Goal: Communication & Community: Share content

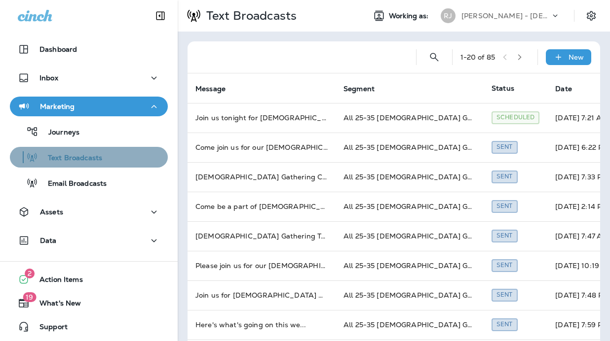
click at [96, 157] on p "Text Broadcasts" at bounding box center [70, 158] width 64 height 9
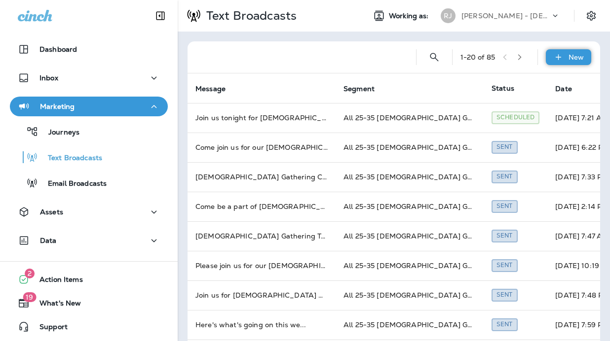
click at [573, 56] on p "New" at bounding box center [575, 57] width 15 height 8
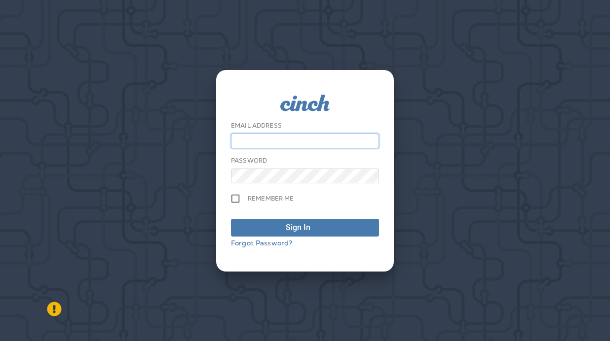
type input "**********"
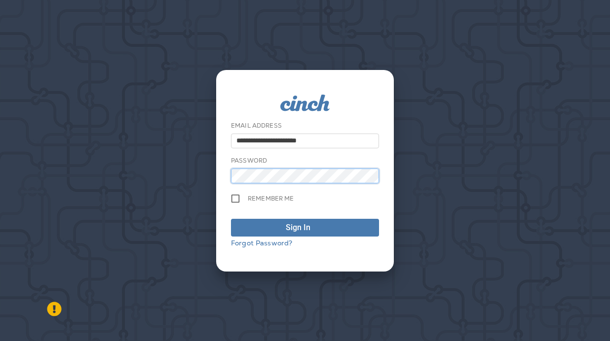
click at [305, 227] on button "Sign In" at bounding box center [305, 228] width 148 height 18
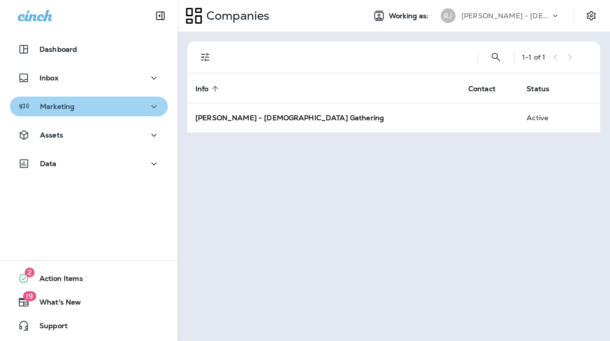
click at [48, 107] on p "Marketing" at bounding box center [57, 107] width 35 height 8
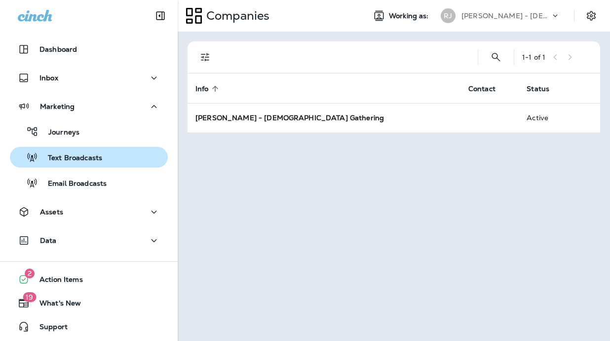
click at [72, 152] on div "Text Broadcasts" at bounding box center [58, 157] width 88 height 15
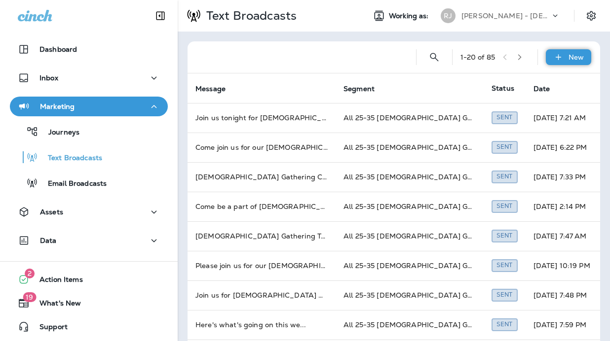
click at [569, 55] on p "New" at bounding box center [575, 57] width 15 height 8
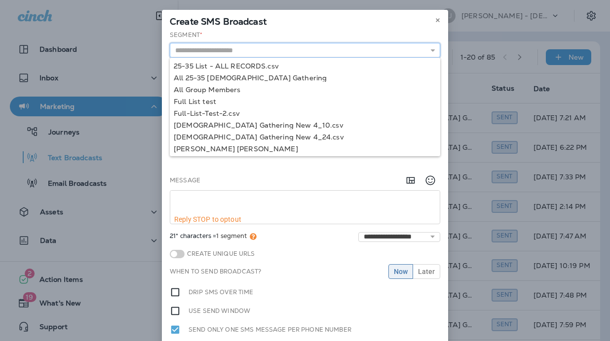
click at [219, 48] on input "text" at bounding box center [305, 50] width 270 height 15
type input "**********"
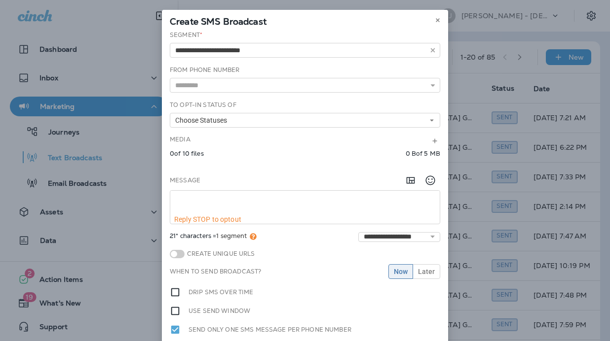
click at [213, 79] on div "**********" at bounding box center [305, 195] width 286 height 329
click at [204, 122] on span "Choose Statuses" at bounding box center [203, 120] width 56 height 8
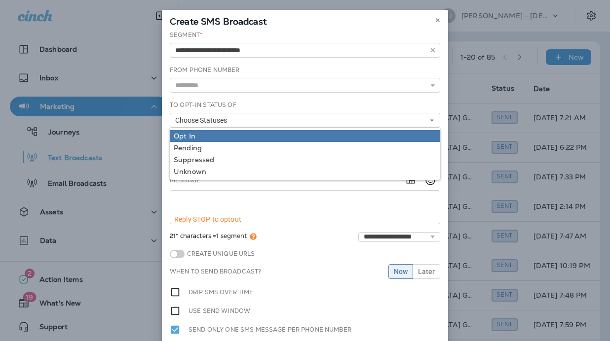
click at [203, 136] on div "Opt In" at bounding box center [305, 136] width 262 height 8
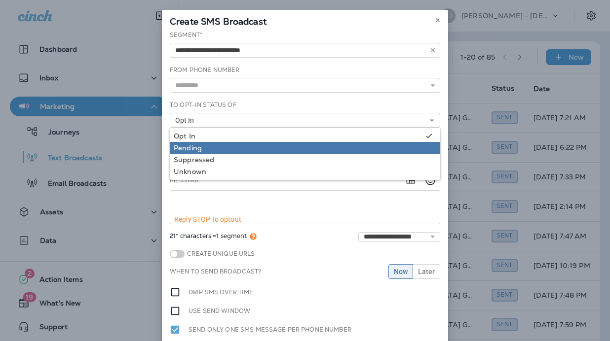
click at [197, 151] on div "Pending" at bounding box center [305, 148] width 262 height 8
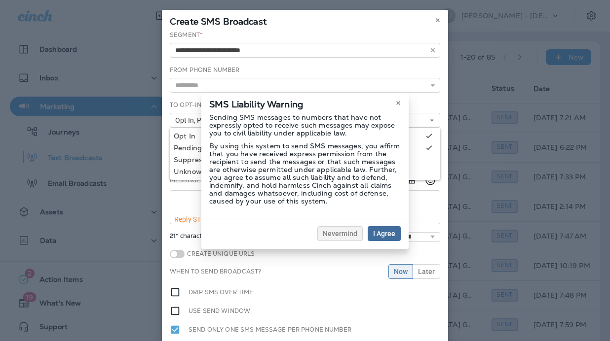
click at [389, 240] on button "I Agree" at bounding box center [383, 233] width 33 height 15
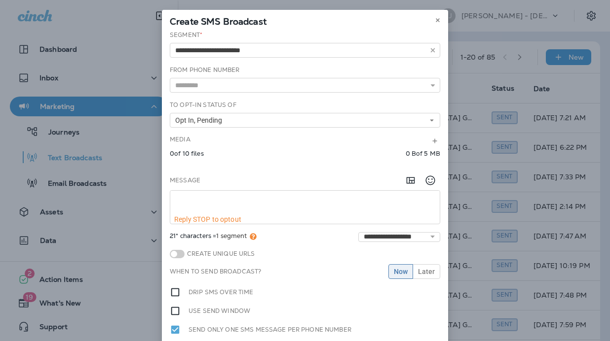
click at [200, 122] on span "Opt In, Pending" at bounding box center [200, 120] width 51 height 8
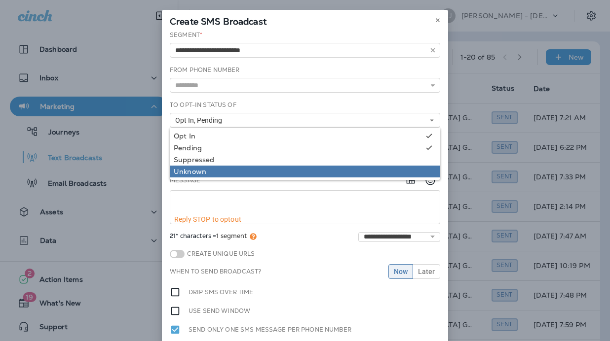
click at [190, 174] on div "Unknown" at bounding box center [305, 172] width 262 height 8
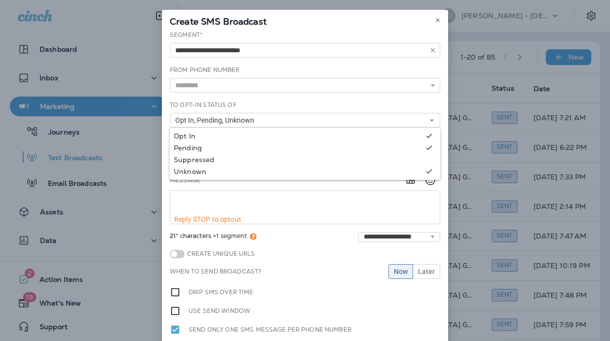
click at [205, 199] on textarea at bounding box center [304, 203] width 269 height 25
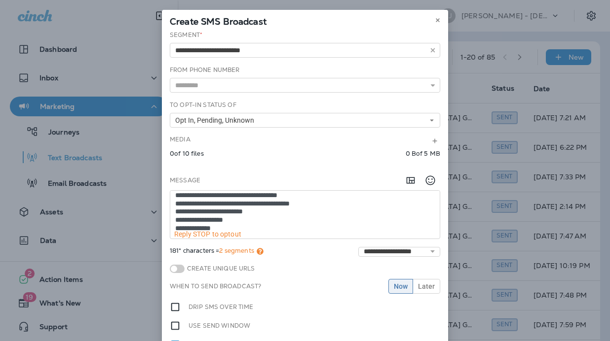
scroll to position [20, 0]
click at [242, 225] on textarea "**********" at bounding box center [304, 210] width 269 height 39
click at [302, 226] on textarea "**********" at bounding box center [304, 210] width 269 height 39
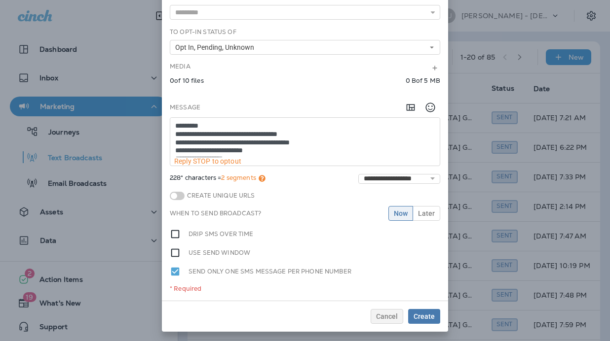
scroll to position [0, 0]
click at [236, 141] on textarea "**********" at bounding box center [304, 137] width 269 height 39
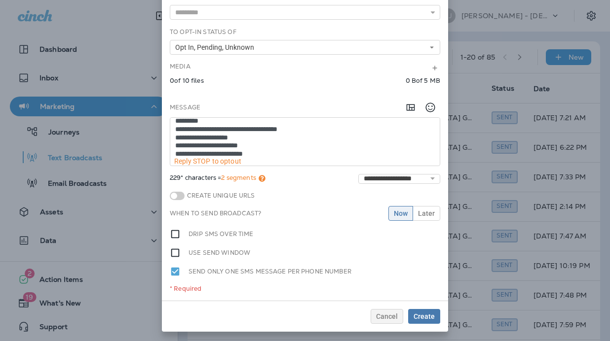
click at [280, 144] on textarea "**********" at bounding box center [304, 137] width 269 height 39
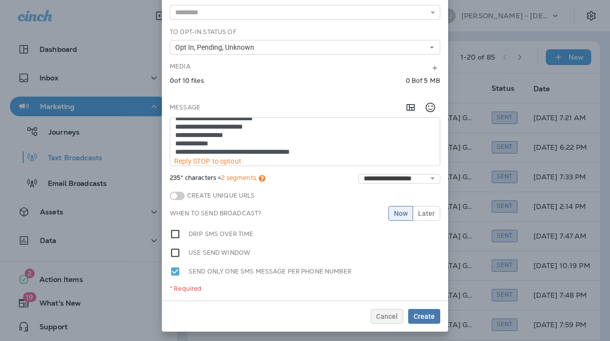
scroll to position [32, 0]
click at [328, 147] on textarea "**********" at bounding box center [304, 137] width 269 height 39
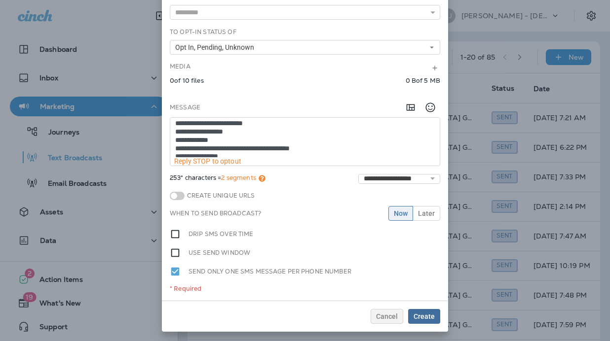
type textarea "**********"
click at [419, 316] on span "Create" at bounding box center [423, 316] width 21 height 7
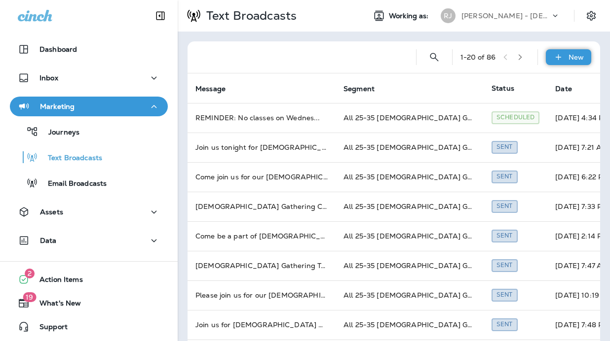
click at [567, 57] on div "New" at bounding box center [568, 57] width 45 height 16
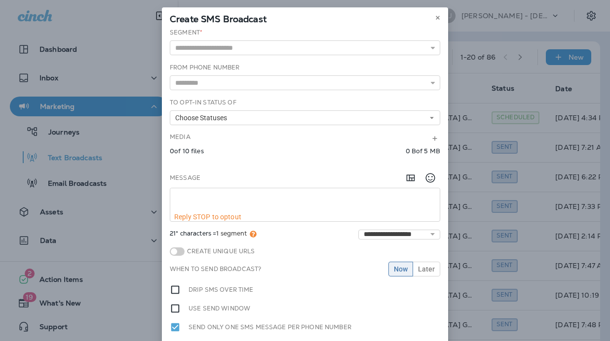
scroll to position [3, 0]
click at [356, 208] on textarea at bounding box center [304, 200] width 269 height 25
click at [434, 139] on icon at bounding box center [435, 138] width 6 height 6
click at [154, 33] on button "Upload top-level file" at bounding box center [115, 27] width 77 height 11
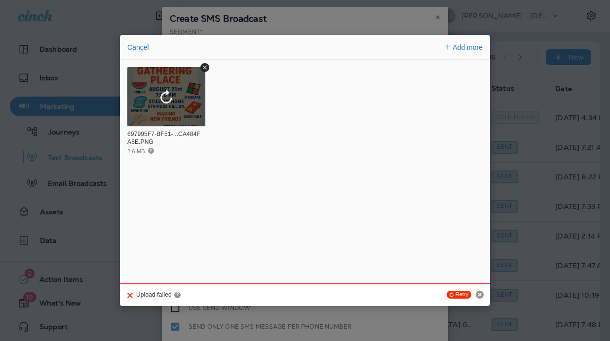
click at [461, 294] on button "Retry" at bounding box center [458, 295] width 25 height 8
click at [310, 169] on div "697995F7-BF51-...CA484FA8E.PNG 2.6 MB ?" at bounding box center [305, 172] width 370 height 214
click at [165, 99] on icon "Retry upload" at bounding box center [166, 97] width 14 height 14
click at [465, 47] on span "Add more" at bounding box center [467, 47] width 30 height 8
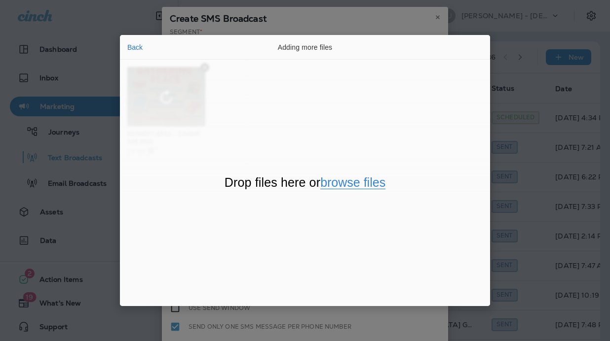
click at [347, 180] on button "browse files" at bounding box center [352, 183] width 65 height 13
click at [135, 47] on button "Back" at bounding box center [134, 47] width 21 height 14
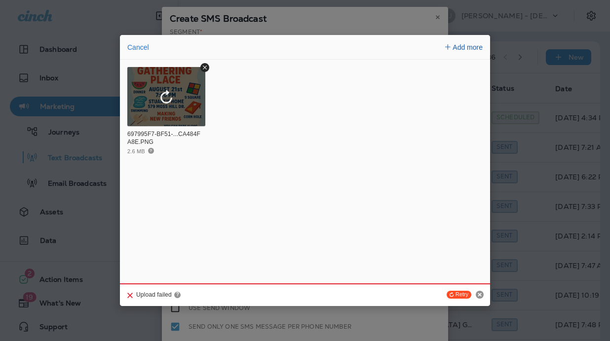
click at [468, 47] on span "Add more" at bounding box center [467, 47] width 30 height 8
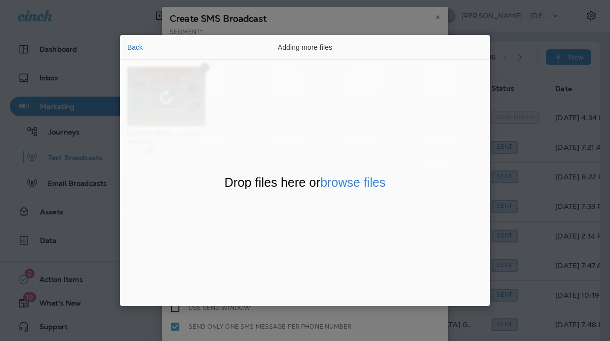
click at [344, 183] on button "browse files" at bounding box center [352, 183] width 65 height 13
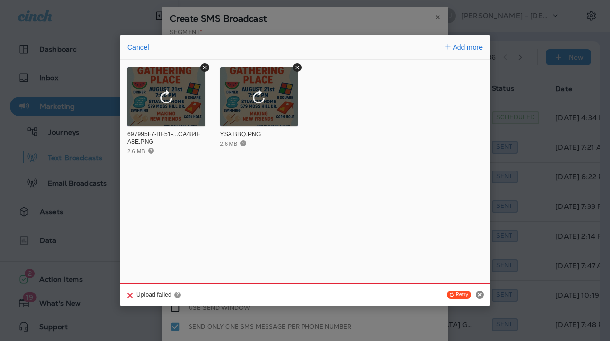
click at [481, 296] on circle "Cancel" at bounding box center [480, 295] width 8 height 8
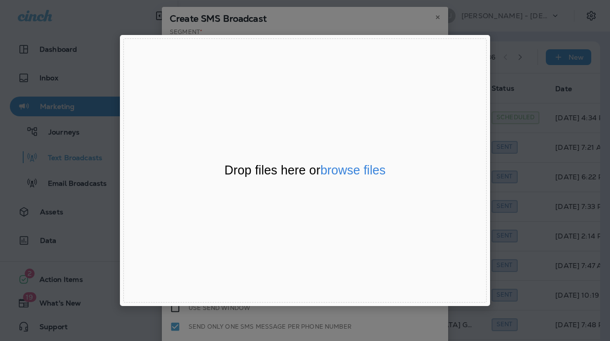
click at [498, 29] on div "File Uploader Window (Press escape to close)" at bounding box center [305, 170] width 610 height 341
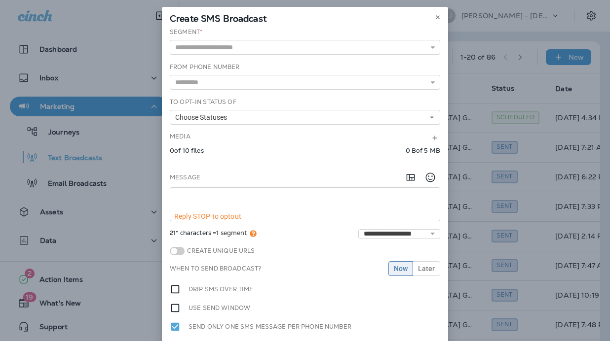
scroll to position [0, 0]
click at [597, 9] on icon "close" at bounding box center [600, 6] width 6 height 6
click at [434, 19] on button at bounding box center [437, 17] width 11 height 11
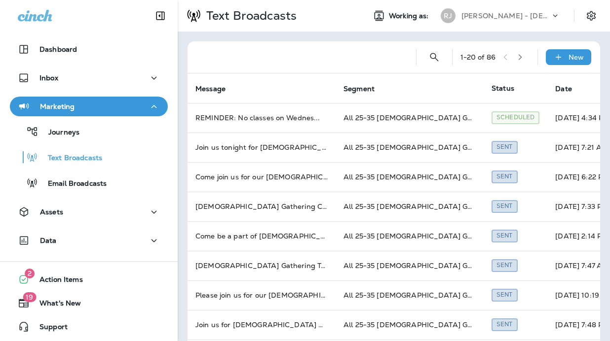
click at [434, 19] on div "Working as: [PERSON_NAME] [PERSON_NAME] - [DEMOGRAPHIC_DATA] Gathering" at bounding box center [465, 16] width 201 height 20
click at [565, 54] on div "New" at bounding box center [568, 57] width 45 height 16
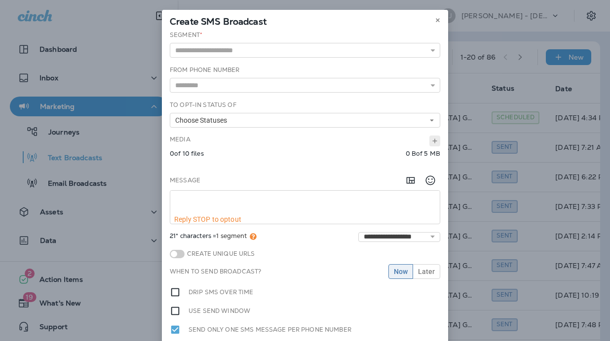
click at [439, 140] on button at bounding box center [434, 141] width 11 height 11
click at [154, 33] on button "Upload top-level file" at bounding box center [115, 27] width 77 height 11
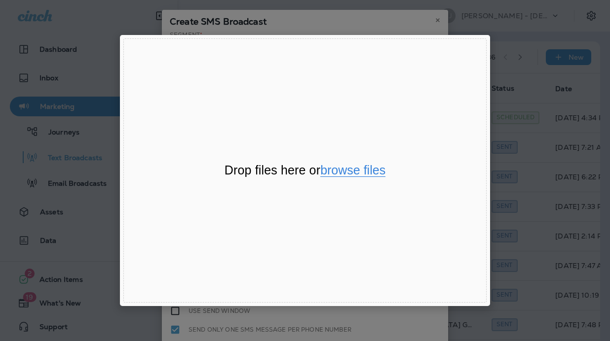
click at [344, 171] on button "browse files" at bounding box center [352, 170] width 65 height 13
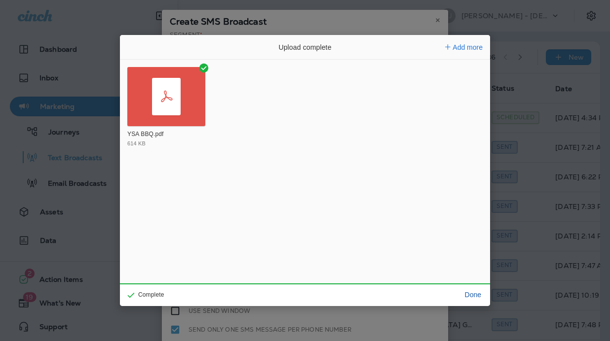
click at [476, 294] on button "Done" at bounding box center [473, 295] width 24 height 14
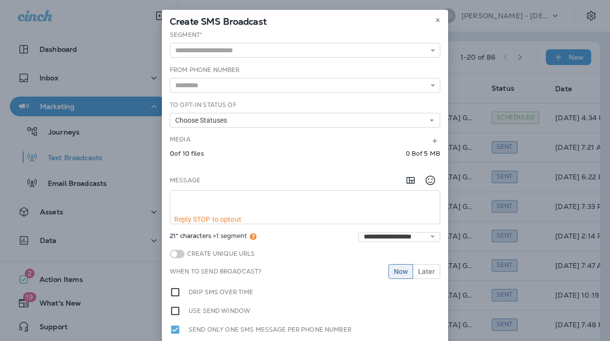
scroll to position [240, 0]
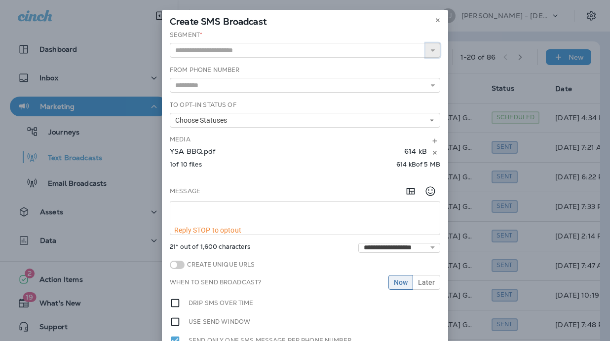
click at [435, 53] on icon "button" at bounding box center [432, 50] width 7 height 7
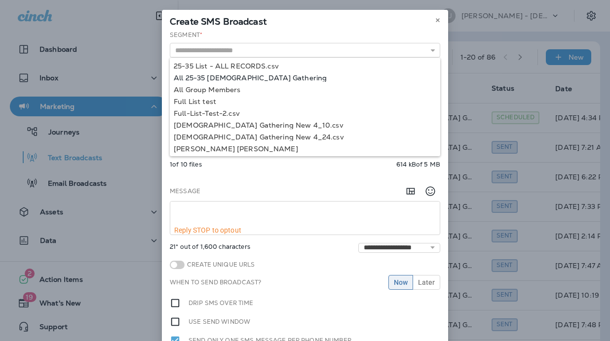
type input "**********"
click at [243, 79] on div "**********" at bounding box center [305, 200] width 286 height 339
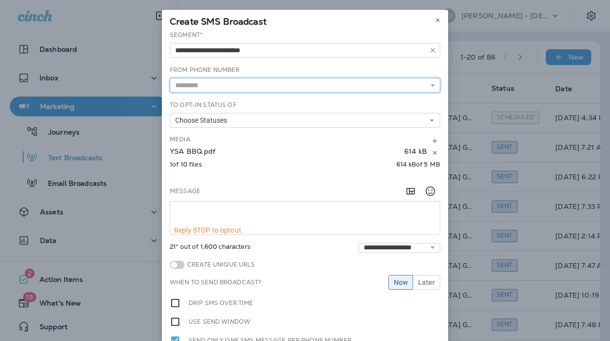
click at [340, 89] on input "text" at bounding box center [305, 85] width 270 height 15
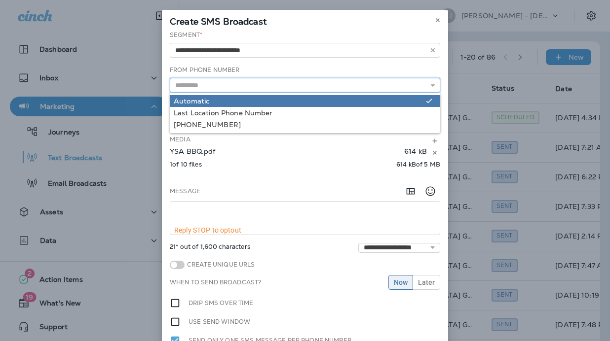
click at [355, 84] on input "text" at bounding box center [305, 85] width 270 height 15
click at [369, 66] on div "From Phone Number Automatic Last Location Phone Number [PHONE_NUMBER]" at bounding box center [305, 79] width 270 height 27
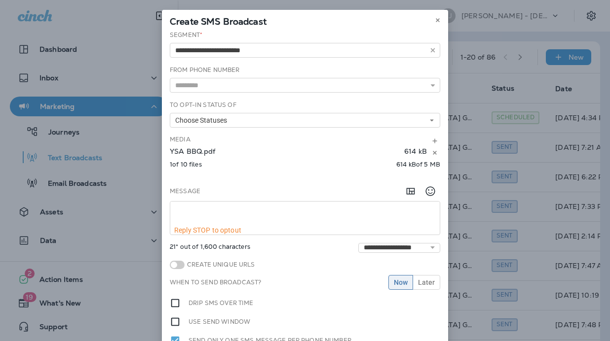
click at [347, 122] on button "Choose Statuses" at bounding box center [305, 120] width 270 height 15
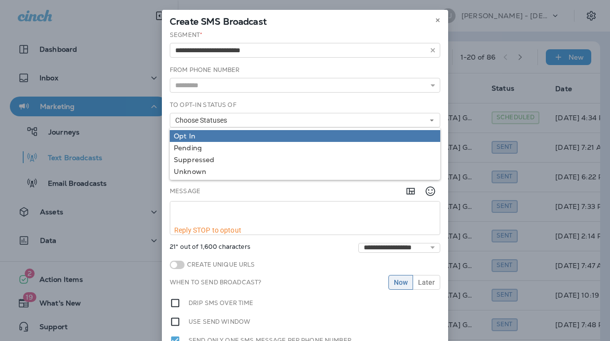
click at [306, 133] on div "Opt In" at bounding box center [305, 136] width 262 height 8
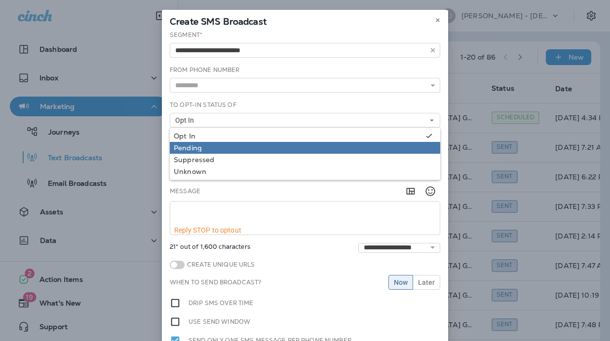
click at [292, 148] on div "Pending" at bounding box center [305, 148] width 262 height 8
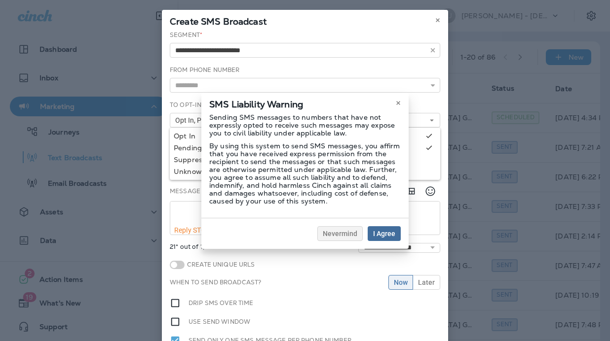
click at [384, 231] on span "I Agree" at bounding box center [384, 233] width 22 height 7
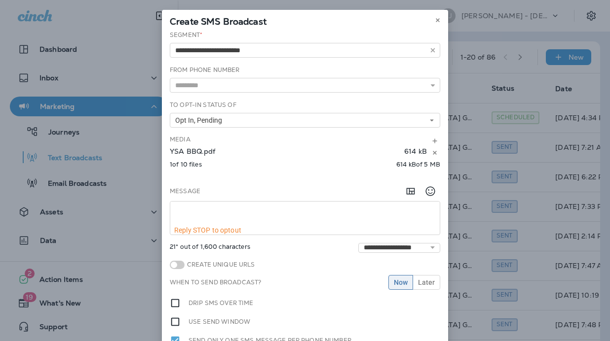
click at [300, 116] on button "Opt In, Pending" at bounding box center [305, 120] width 270 height 15
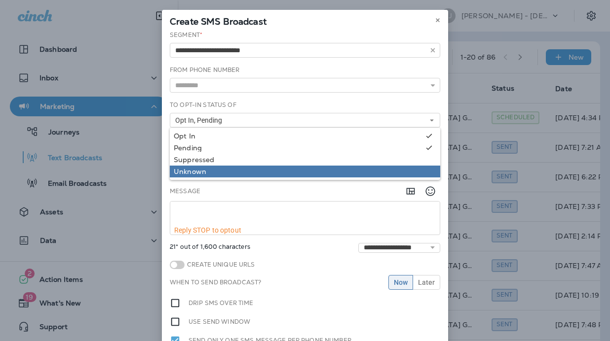
click at [243, 175] on div "Unknown" at bounding box center [305, 172] width 262 height 8
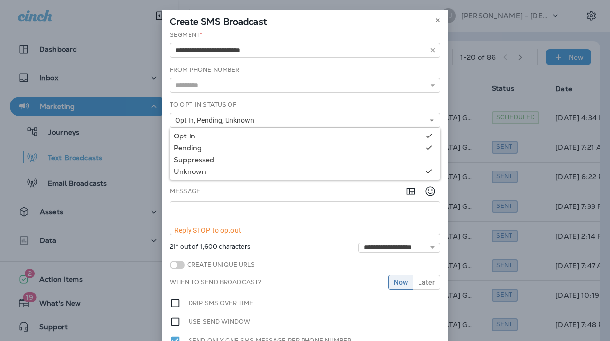
click at [307, 184] on div "Message" at bounding box center [305, 192] width 270 height 20
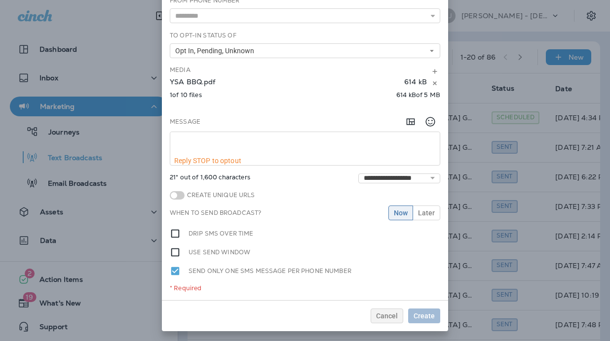
scroll to position [69, 0]
click at [393, 254] on div "Use send window" at bounding box center [305, 253] width 270 height 11
click at [297, 200] on div "Create Unique URLs" at bounding box center [305, 196] width 270 height 15
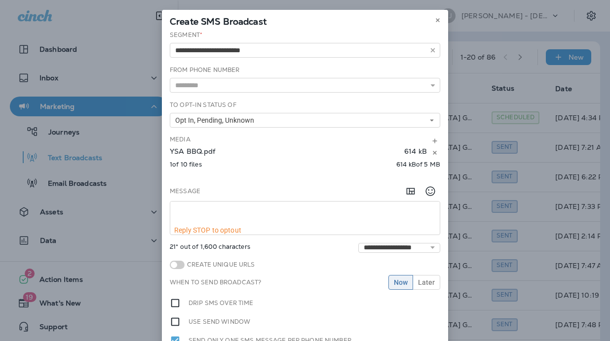
scroll to position [0, 0]
click at [268, 207] on textarea at bounding box center [304, 214] width 269 height 25
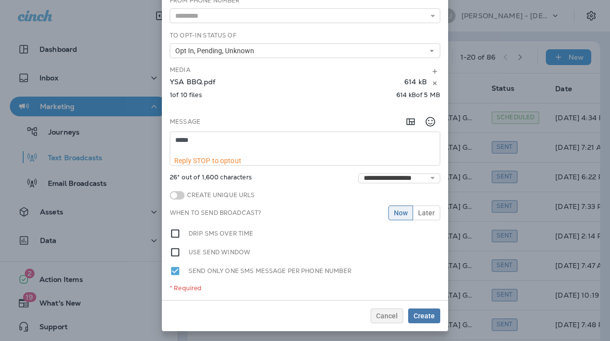
scroll to position [69, 0]
click at [177, 141] on textarea "*****" at bounding box center [304, 145] width 269 height 25
type textarea "**********"
click at [423, 316] on span "Create" at bounding box center [423, 316] width 21 height 7
